Goal: Task Accomplishment & Management: Use online tool/utility

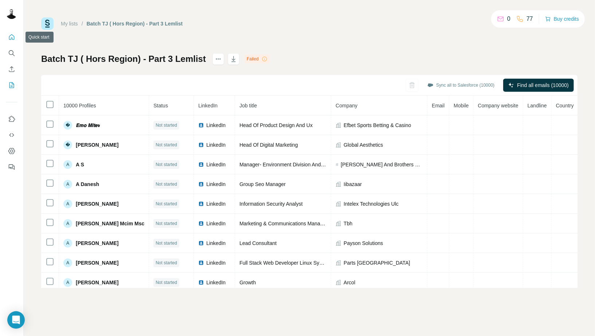
click at [11, 41] on button "Quick start" at bounding box center [12, 37] width 12 height 13
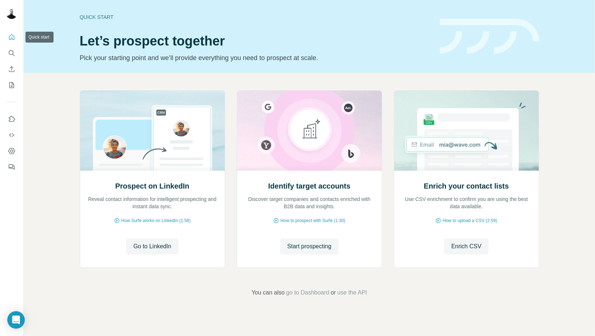
click at [12, 40] on icon "Quick start" at bounding box center [11, 37] width 7 height 7
click at [14, 52] on icon "Search" at bounding box center [11, 53] width 7 height 7
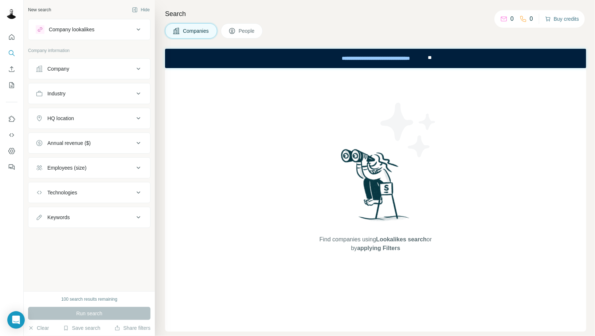
click at [565, 22] on button "Buy credits" at bounding box center [562, 19] width 34 height 10
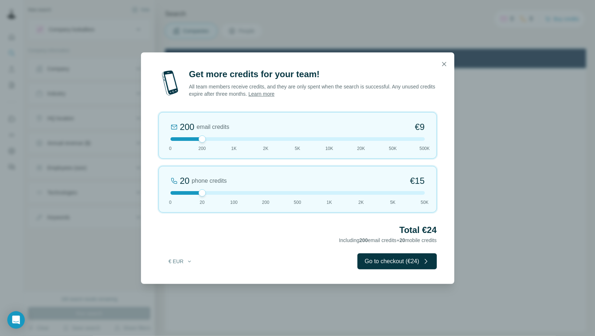
click at [362, 139] on div at bounding box center [297, 139] width 254 height 4
drag, startPoint x: 194, startPoint y: 192, endPoint x: 156, endPoint y: 192, distance: 37.9
click at [156, 192] on div "Get more credits for your team! All team members receive credits, and they are …" at bounding box center [297, 176] width 313 height 216
click at [171, 191] on div at bounding box center [297, 193] width 254 height 4
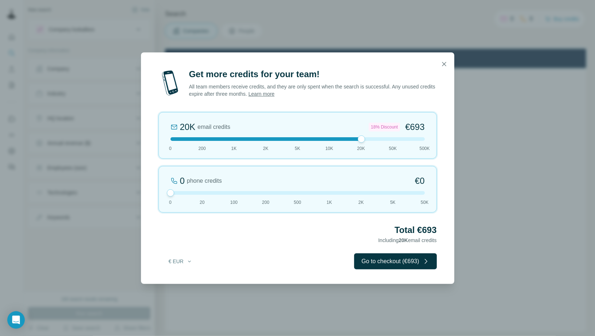
click at [389, 139] on div at bounding box center [297, 139] width 254 height 4
click at [363, 140] on div at bounding box center [297, 139] width 254 height 4
click at [446, 68] on button "button" at bounding box center [444, 64] width 15 height 15
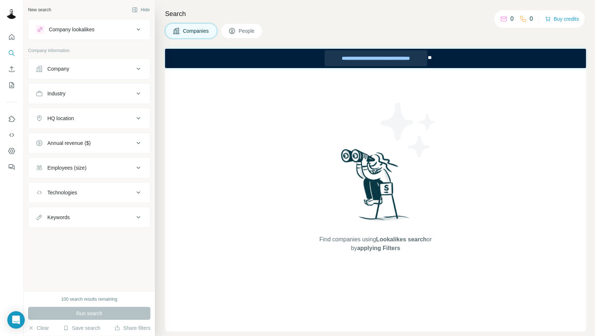
click at [396, 60] on div "**********" at bounding box center [375, 58] width 103 height 16
click at [248, 29] on span "People" at bounding box center [247, 30] width 17 height 7
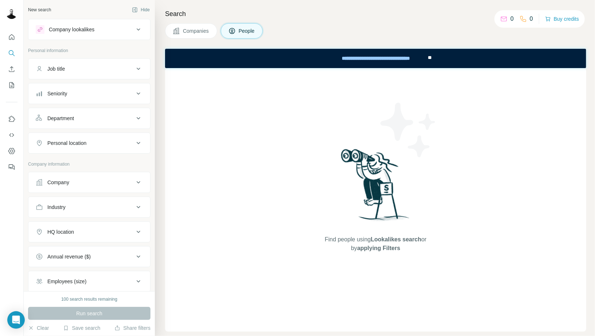
click at [561, 27] on div "0 0 Buy credits" at bounding box center [539, 18] width 90 height 17
